Goal: Task Accomplishment & Management: Manage account settings

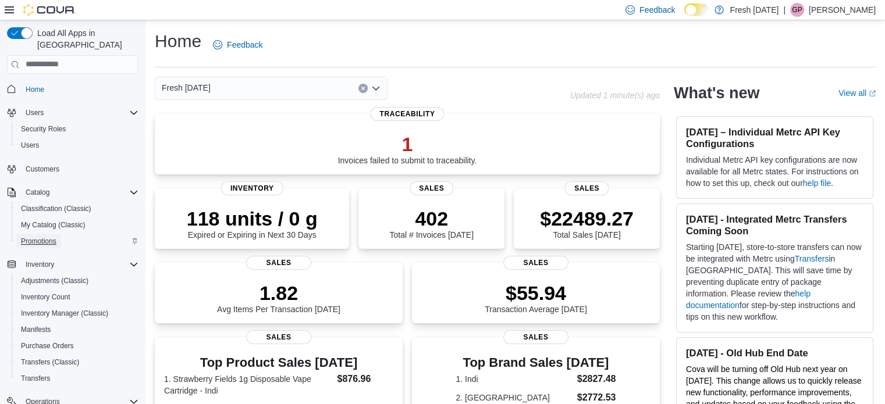
click at [44, 235] on span "Promotions" at bounding box center [38, 241] width 35 height 14
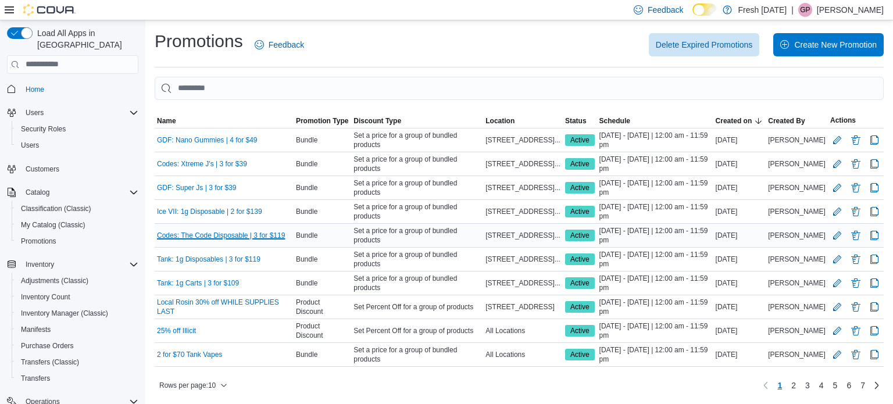
click at [189, 237] on link "Codes: The Code Disposable | 3 for $119" at bounding box center [221, 235] width 128 height 9
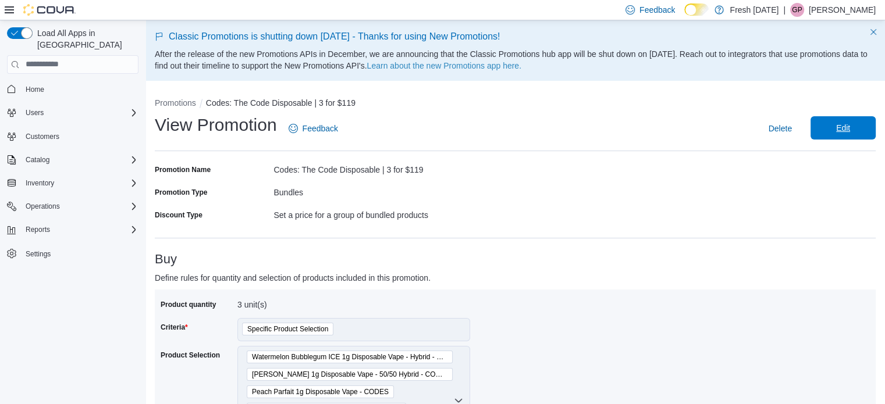
click at [847, 134] on span "Edit" at bounding box center [842, 127] width 51 height 23
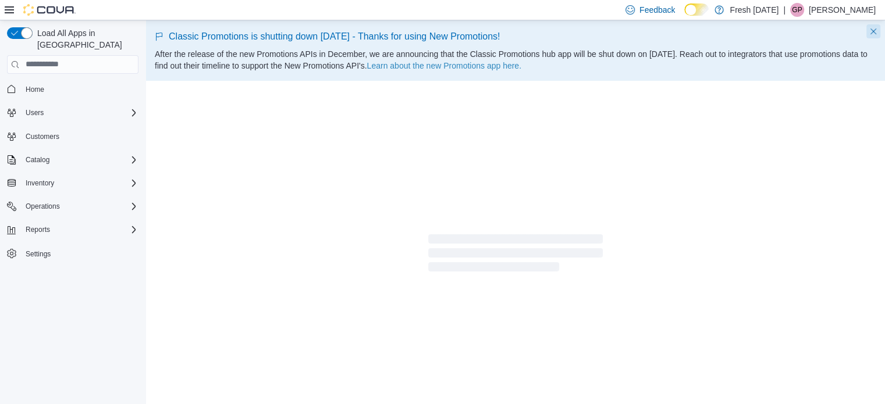
click at [880, 31] on button "Dismiss this callout" at bounding box center [873, 31] width 14 height 14
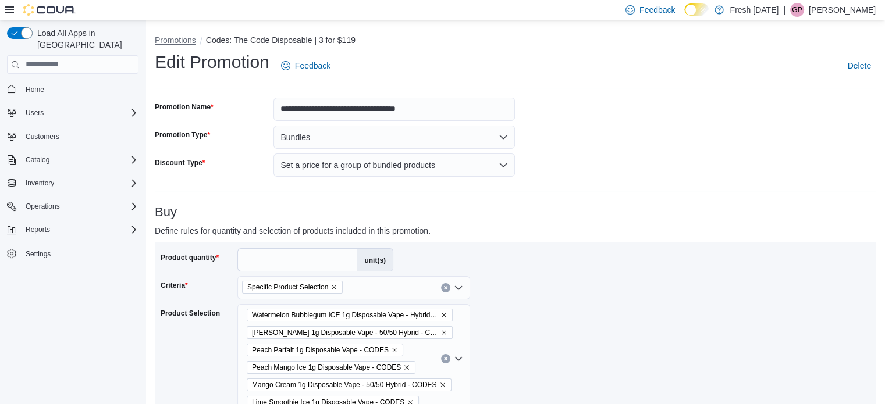
click at [170, 41] on button "Promotions" at bounding box center [175, 39] width 41 height 9
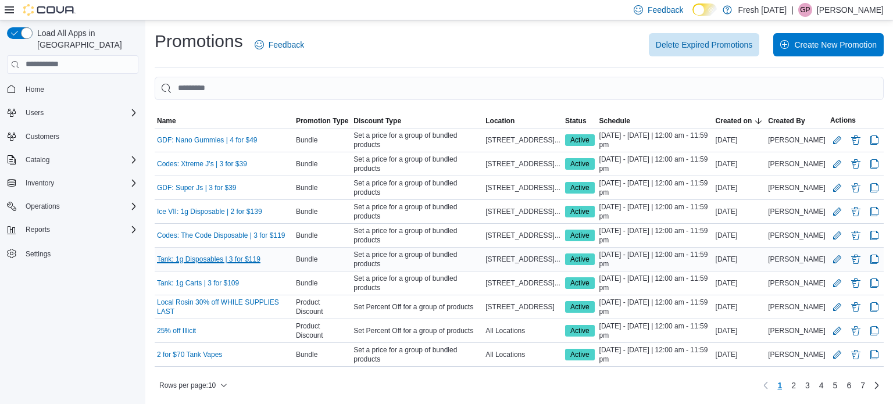
click at [215, 255] on link "Tank: 1g Disposables | 3 for $119" at bounding box center [209, 259] width 104 height 9
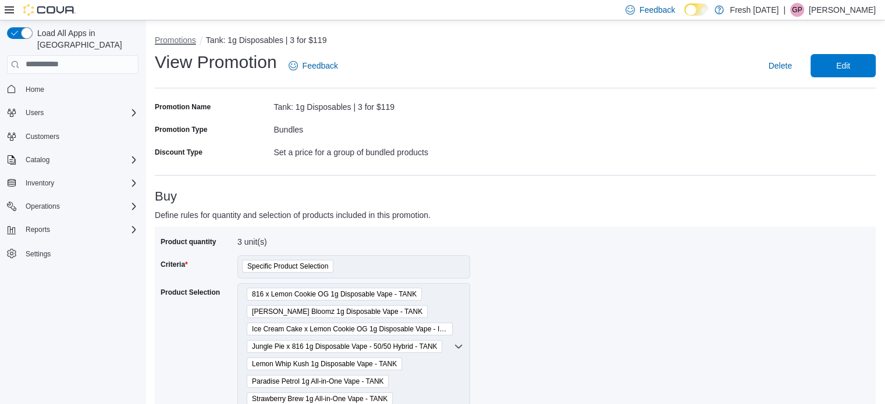
click at [177, 40] on button "Promotions" at bounding box center [175, 39] width 41 height 9
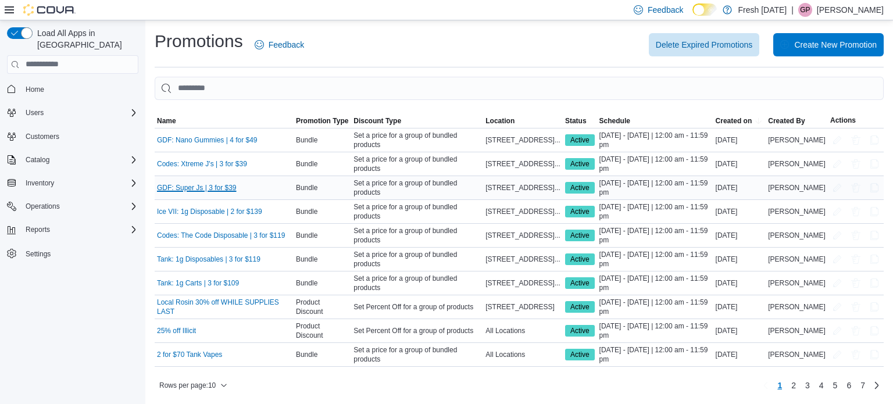
click at [207, 188] on link "GDF: Super Js | 3 for $39" at bounding box center [197, 187] width 80 height 9
